Goal: Information Seeking & Learning: Learn about a topic

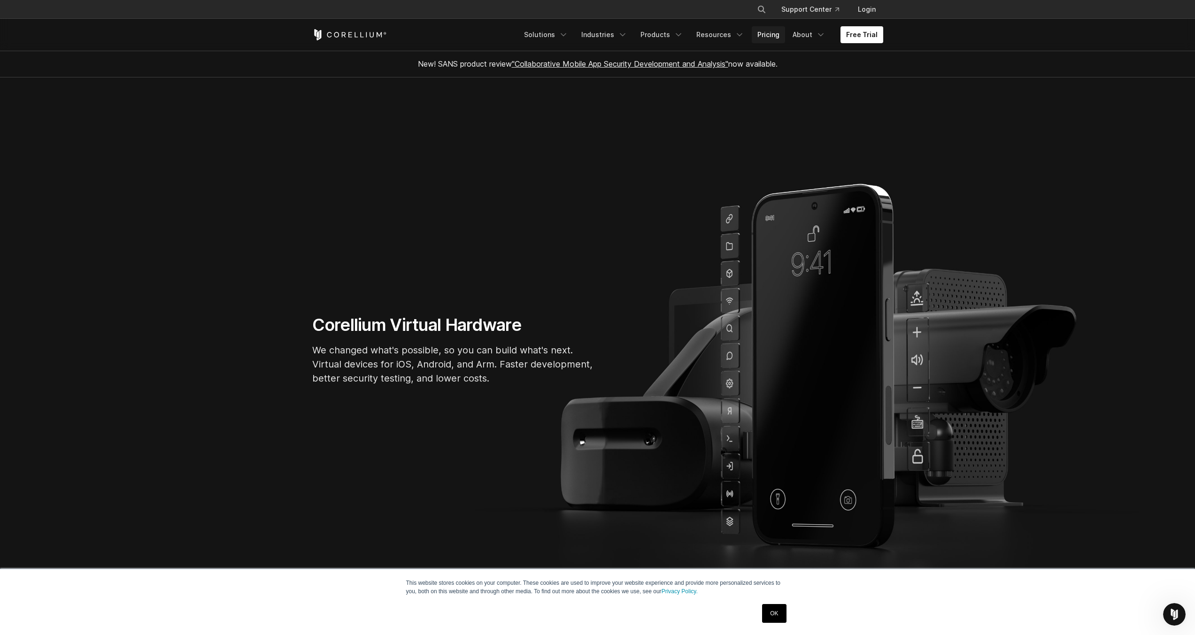
click at [772, 40] on link "Pricing" at bounding box center [767, 34] width 33 height 17
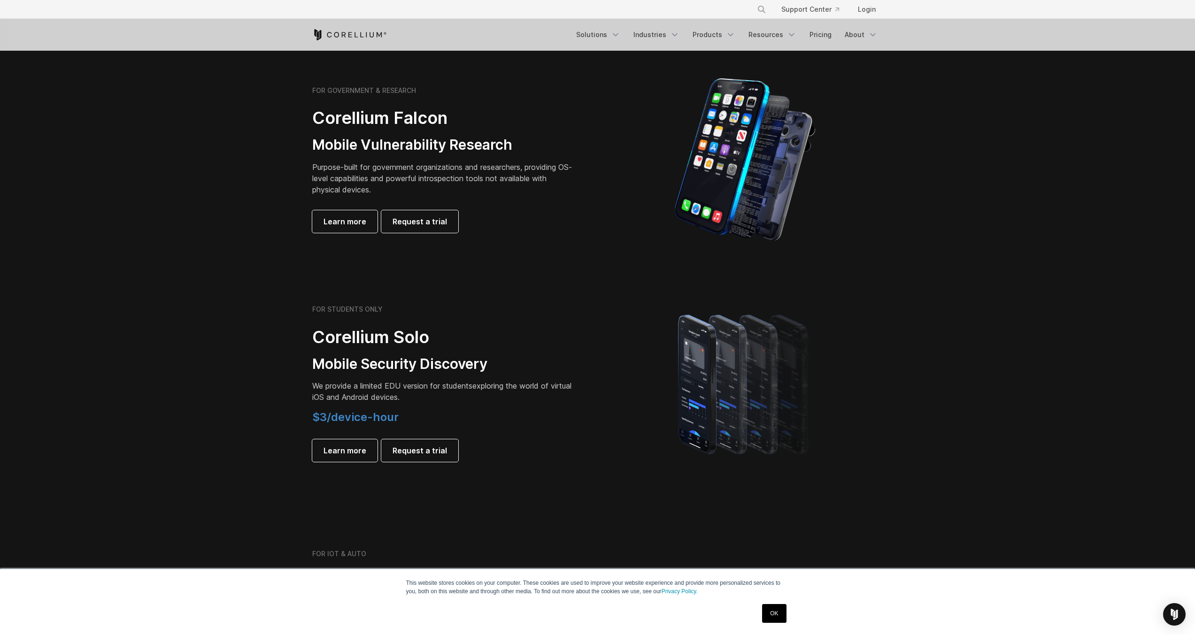
scroll to position [422, 0]
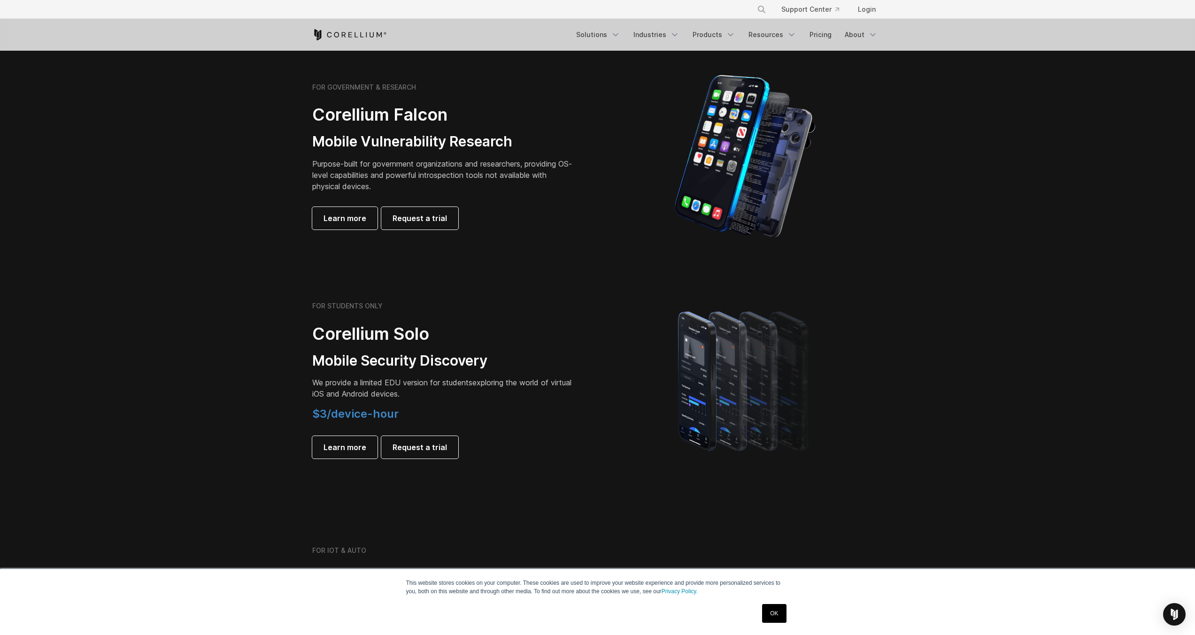
click at [772, 610] on link "OK" at bounding box center [774, 613] width 24 height 19
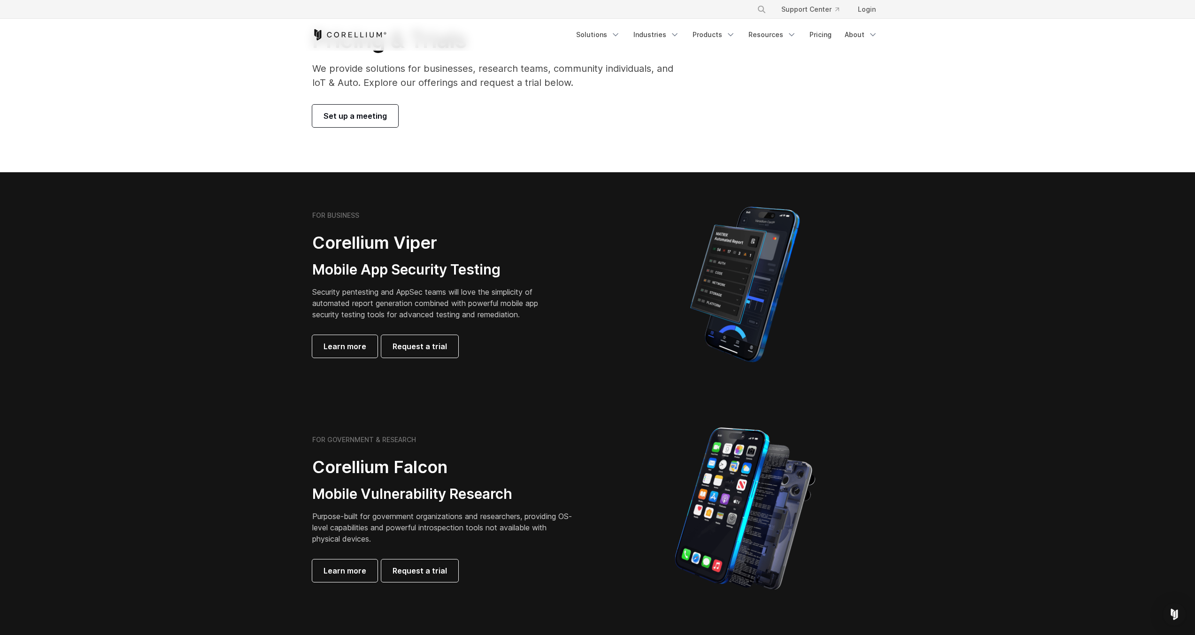
scroll to position [0, 0]
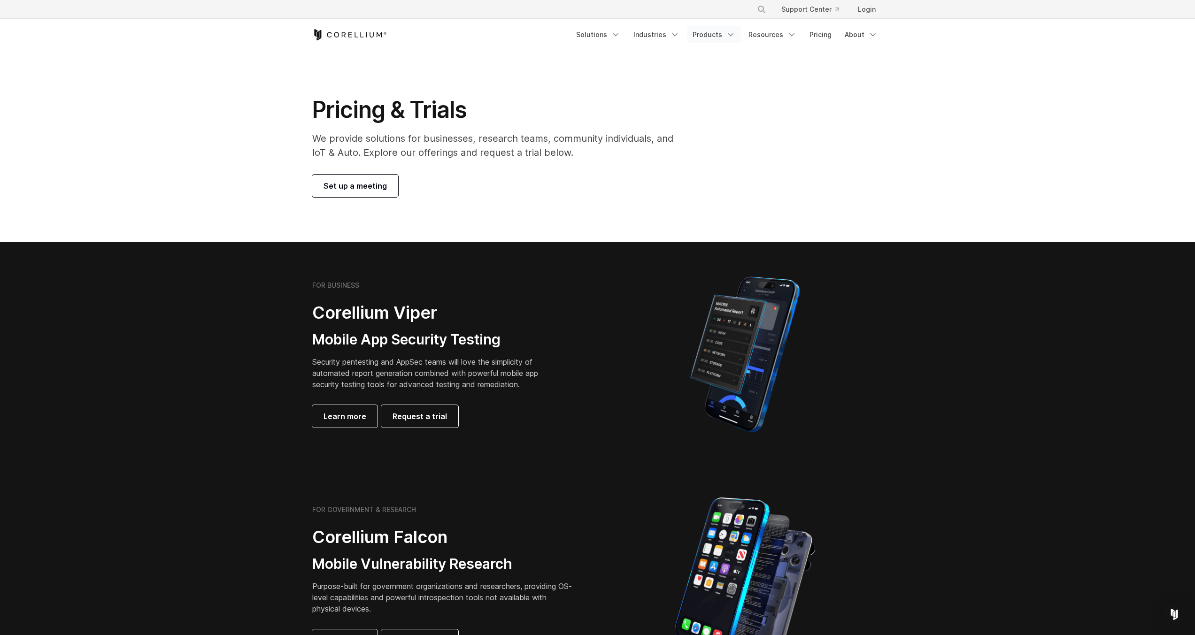
click at [723, 39] on link "Products" at bounding box center [714, 34] width 54 height 17
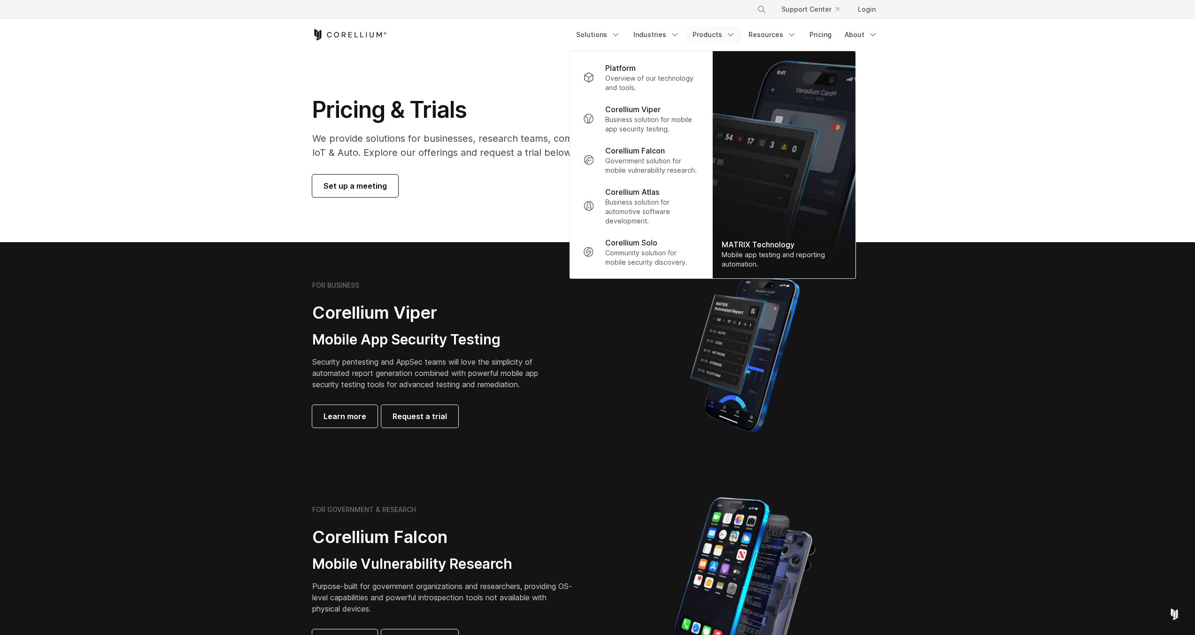
click at [896, 385] on section "FOR BUSINESS Corellium Viper Mobile App Security Testing Security pentesting an…" at bounding box center [597, 354] width 1195 height 224
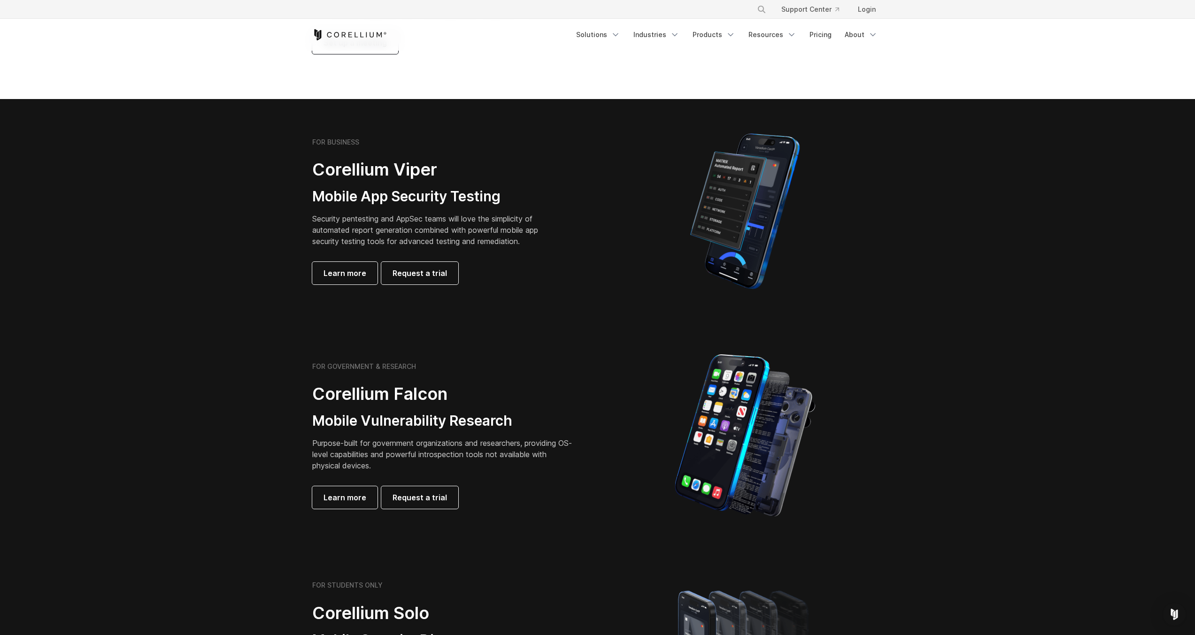
scroll to position [141, 0]
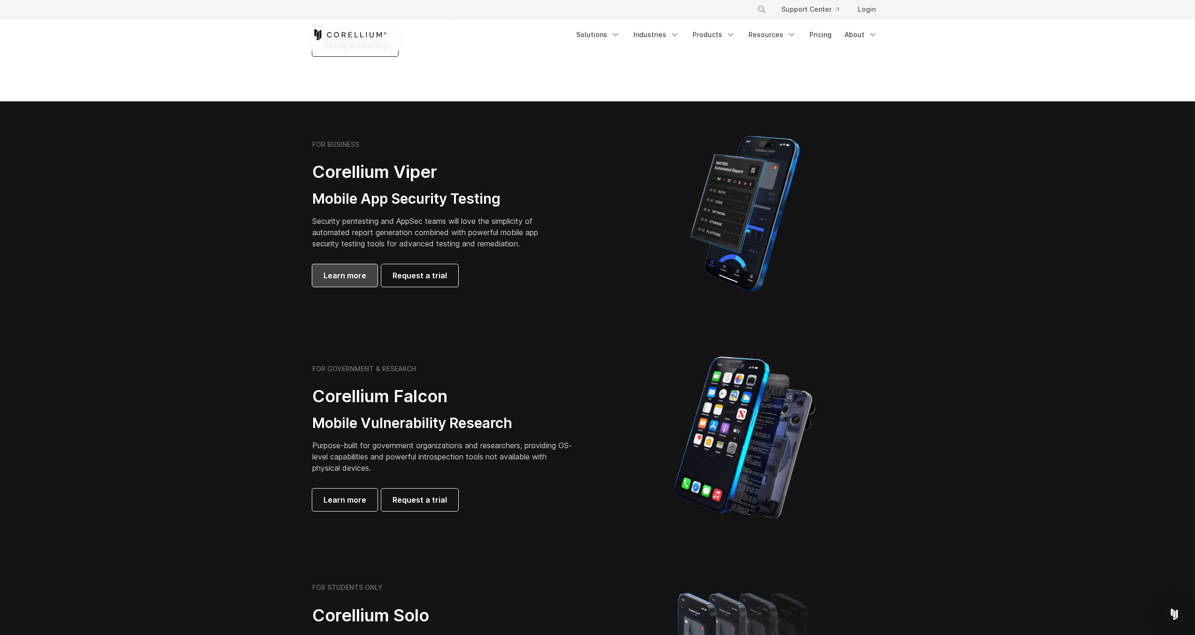
click at [363, 274] on span "Learn more" at bounding box center [344, 275] width 43 height 11
